Goal: Transaction & Acquisition: Purchase product/service

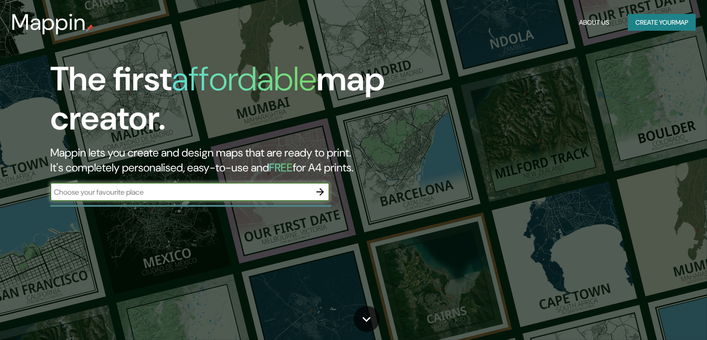
click at [205, 191] on input "text" at bounding box center [180, 192] width 261 height 11
click at [639, 20] on button "Create your map" at bounding box center [662, 22] width 68 height 17
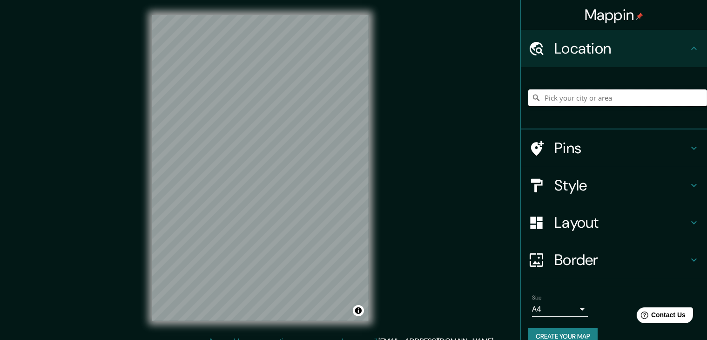
click at [603, 101] on input "Pick your city or area" at bounding box center [617, 97] width 179 height 17
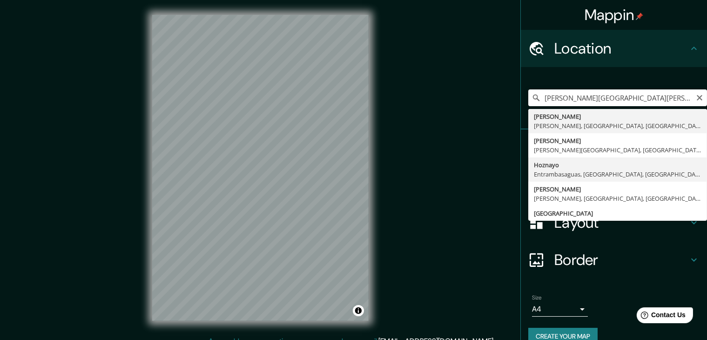
type input "Hoznayo, [GEOGRAPHIC_DATA], [GEOGRAPHIC_DATA], [GEOGRAPHIC_DATA]"
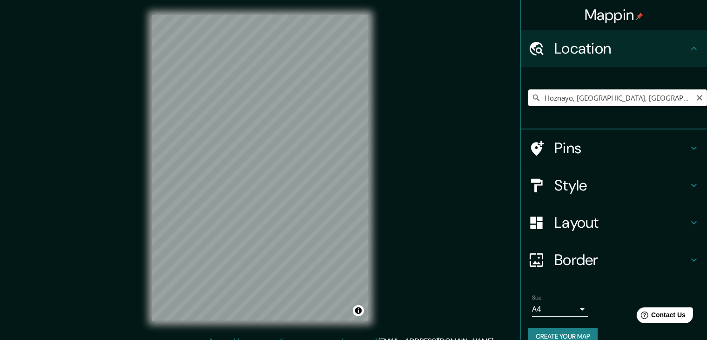
click at [566, 100] on input "Hoznayo, [GEOGRAPHIC_DATA], [GEOGRAPHIC_DATA], [GEOGRAPHIC_DATA]" at bounding box center [617, 97] width 179 height 17
click at [577, 54] on h4 "Location" at bounding box center [621, 48] width 134 height 19
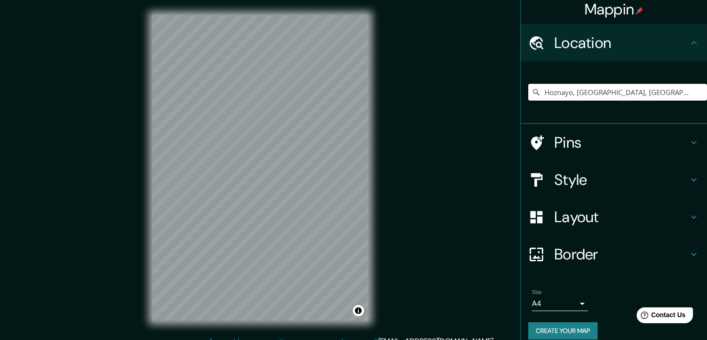
scroll to position [16, 0]
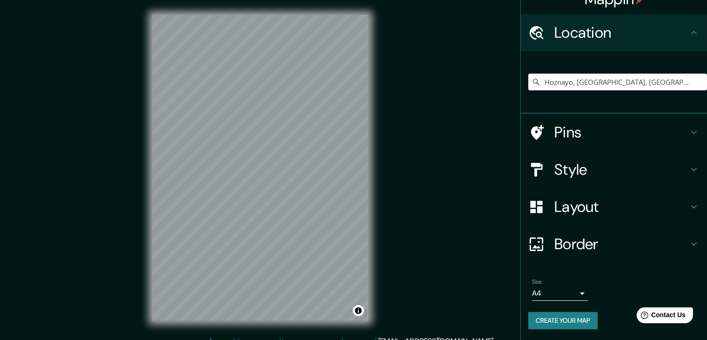
click at [572, 320] on button "Create your map" at bounding box center [562, 320] width 69 height 17
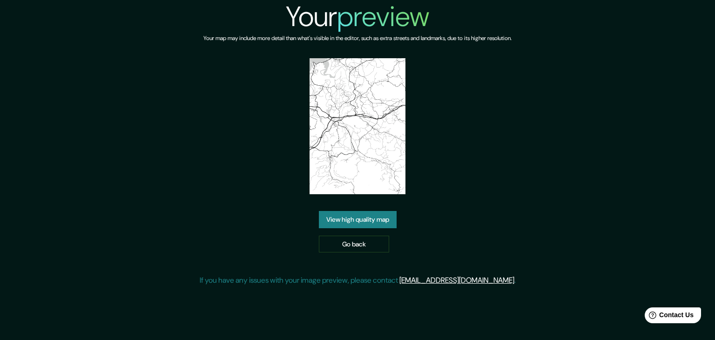
click at [644, 109] on div "Your preview Your map may include more detail than what's visible in the editor…" at bounding box center [357, 146] width 715 height 293
click at [378, 219] on link "View high quality map" at bounding box center [358, 219] width 78 height 17
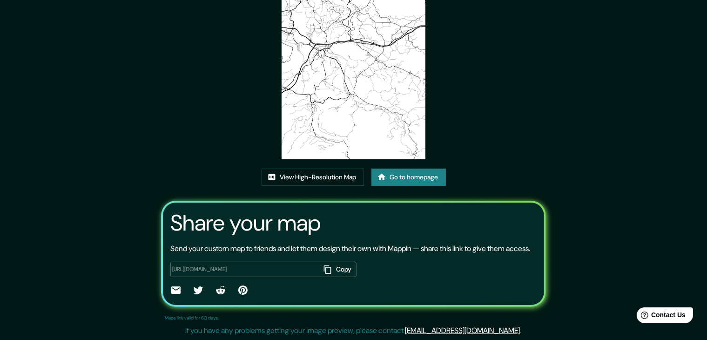
scroll to position [97, 0]
click at [315, 168] on link "View High-Resolution Map" at bounding box center [313, 176] width 102 height 17
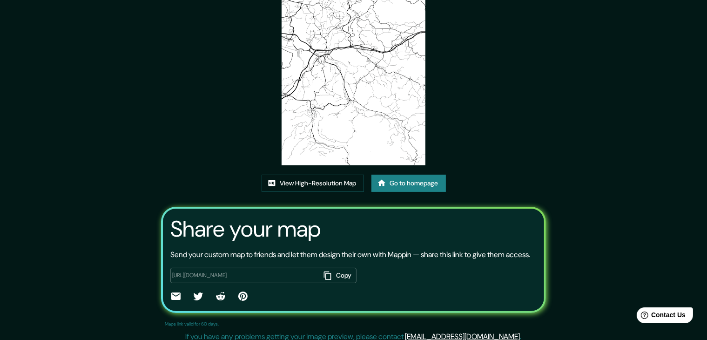
scroll to position [50, 0]
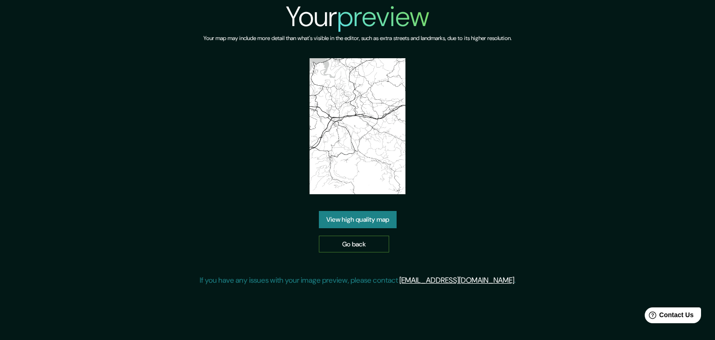
click at [349, 241] on link "Go back" at bounding box center [354, 244] width 70 height 17
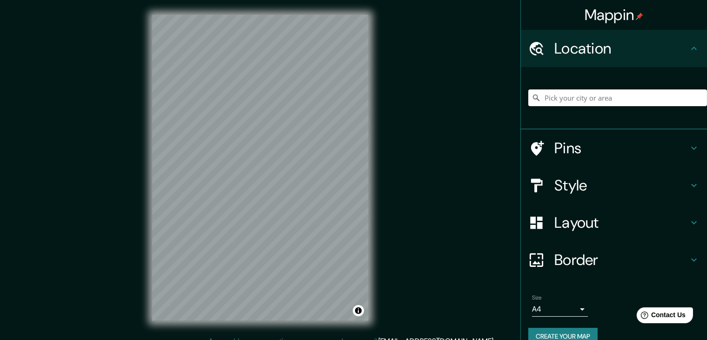
click at [562, 101] on input "Pick your city or area" at bounding box center [617, 97] width 179 height 17
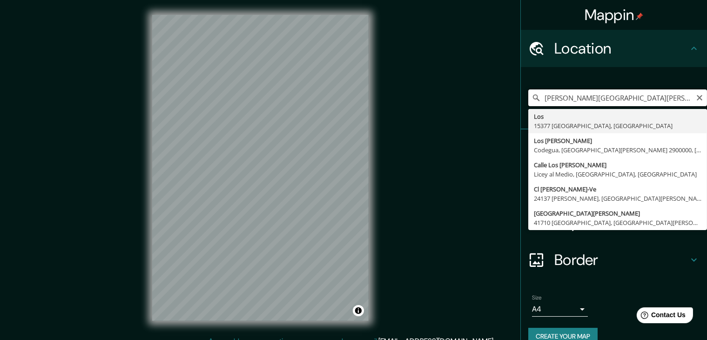
drag, startPoint x: 665, startPoint y: 96, endPoint x: 540, endPoint y: 102, distance: 124.4
click at [540, 102] on input "[PERSON_NAME][GEOGRAPHIC_DATA][PERSON_NAME], hoznayo" at bounding box center [617, 97] width 179 height 17
type input "p"
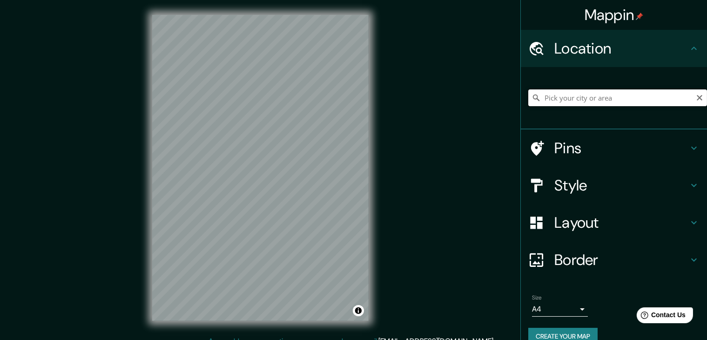
paste input "Bo. La Pl., 39716 Hoznayo, Cantabria"
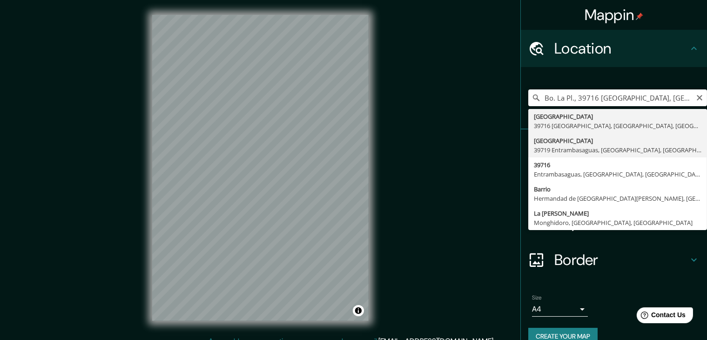
type input "Barrio De La Plaza, 39719 Entrambasaguas, Cantabria, España"
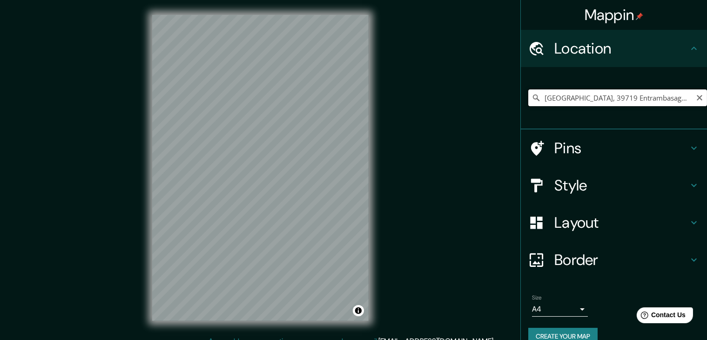
click at [582, 101] on input "Barrio De La Plaza, 39719 Entrambasaguas, Cantabria, España" at bounding box center [617, 97] width 179 height 17
click at [582, 97] on input "Barrio De La Plaza, 39719 Entrambasaguas, Cantabria, España" at bounding box center [617, 97] width 179 height 17
click at [582, 98] on input "Barrio De La Plaza, 39719 Entrambasaguas, Cantabria, España" at bounding box center [617, 97] width 179 height 17
